Goal: Information Seeking & Learning: Learn about a topic

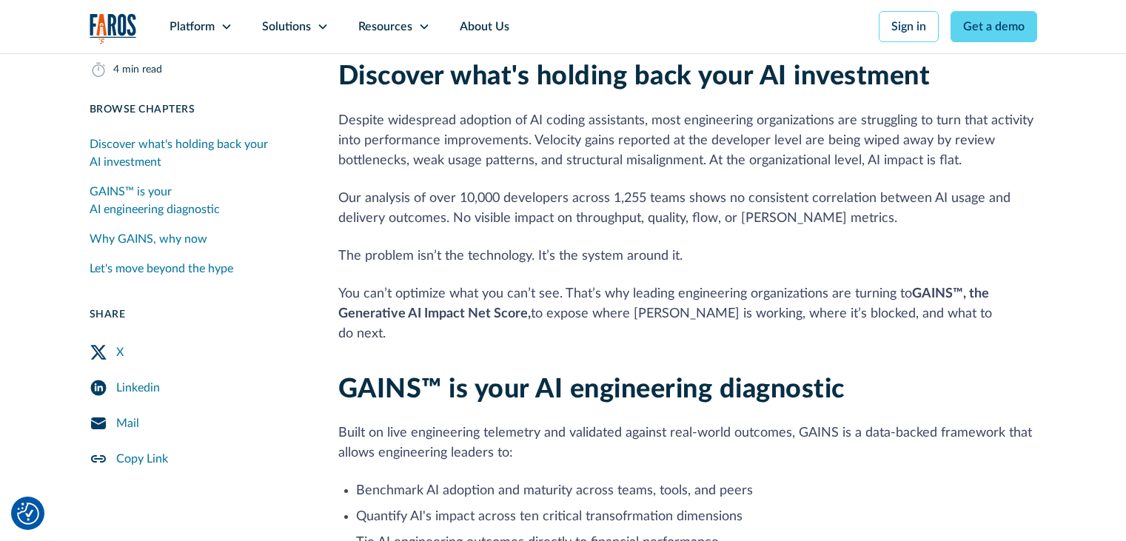
scroll to position [444, 0]
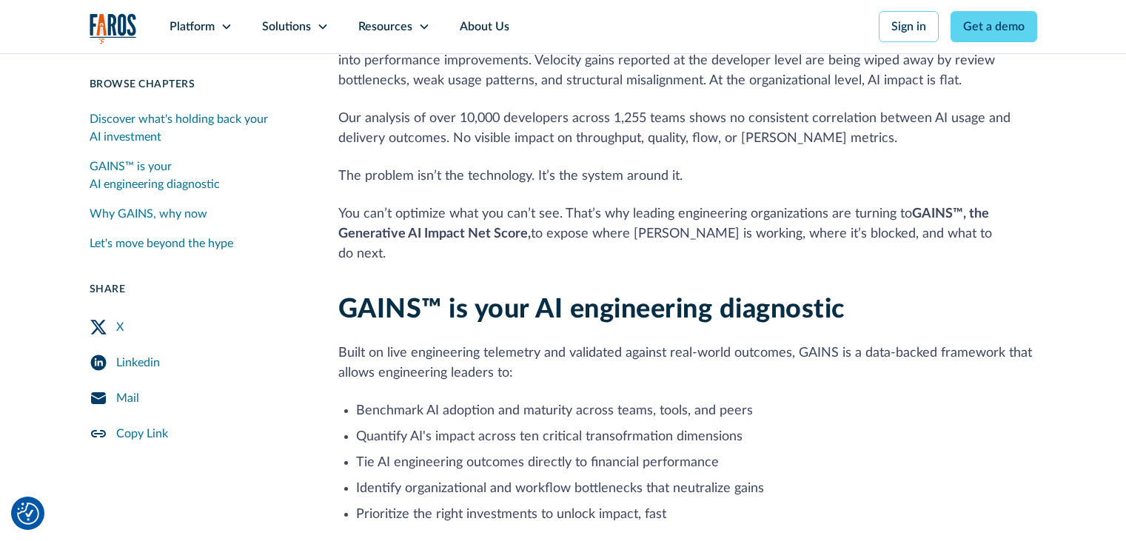
click at [139, 361] on div "Linkedin" at bounding box center [138, 363] width 44 height 18
click at [133, 241] on div "Let's move beyond the hype" at bounding box center [162, 244] width 144 height 18
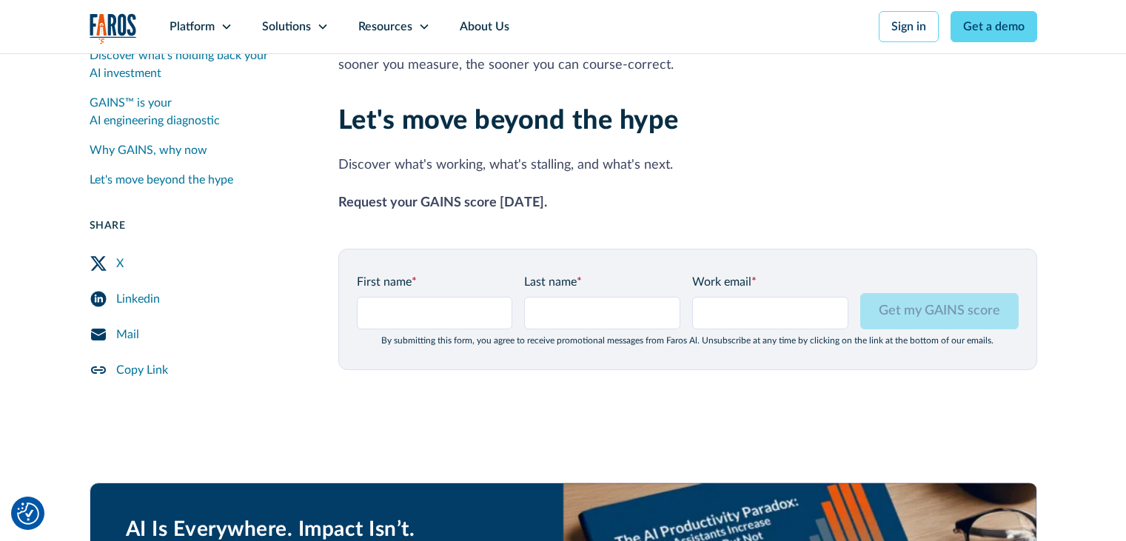
scroll to position [1799, 0]
